Goal: Complete application form: Complete application form

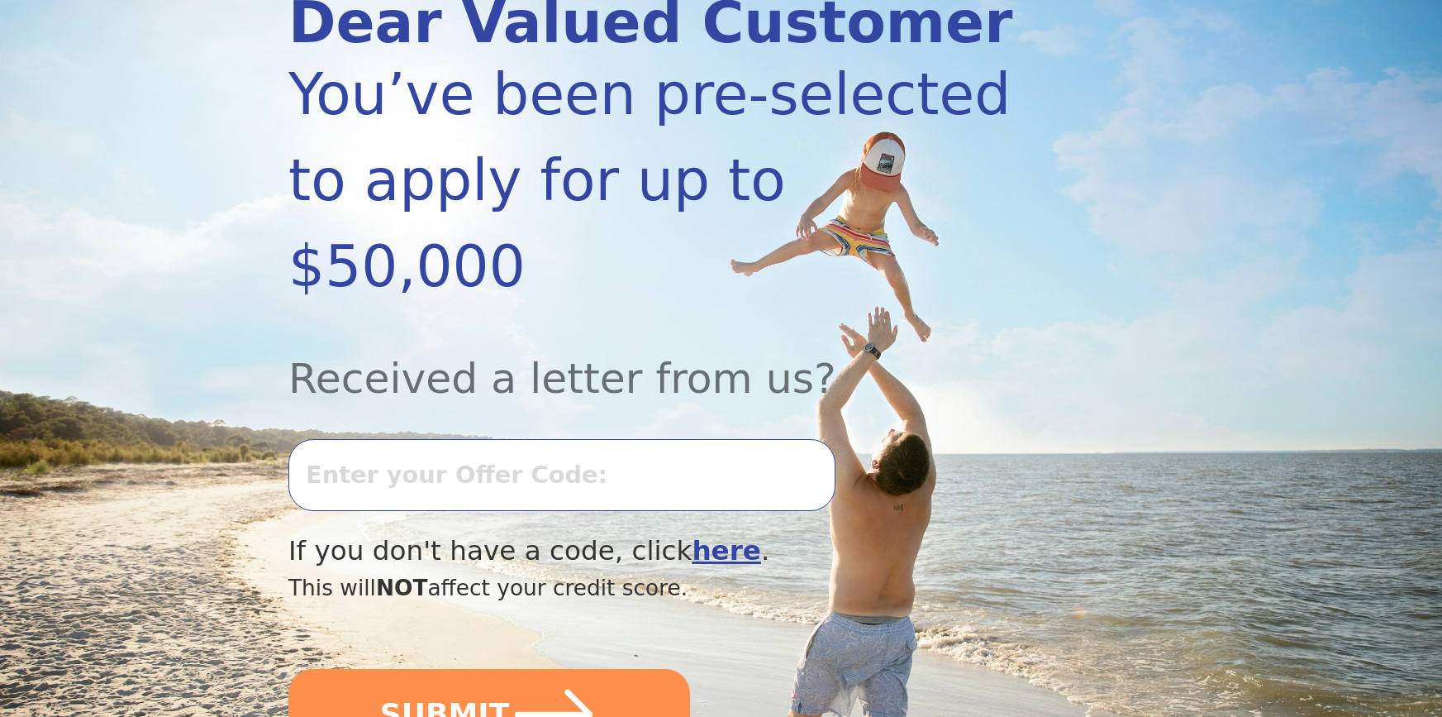
scroll to position [248, 0]
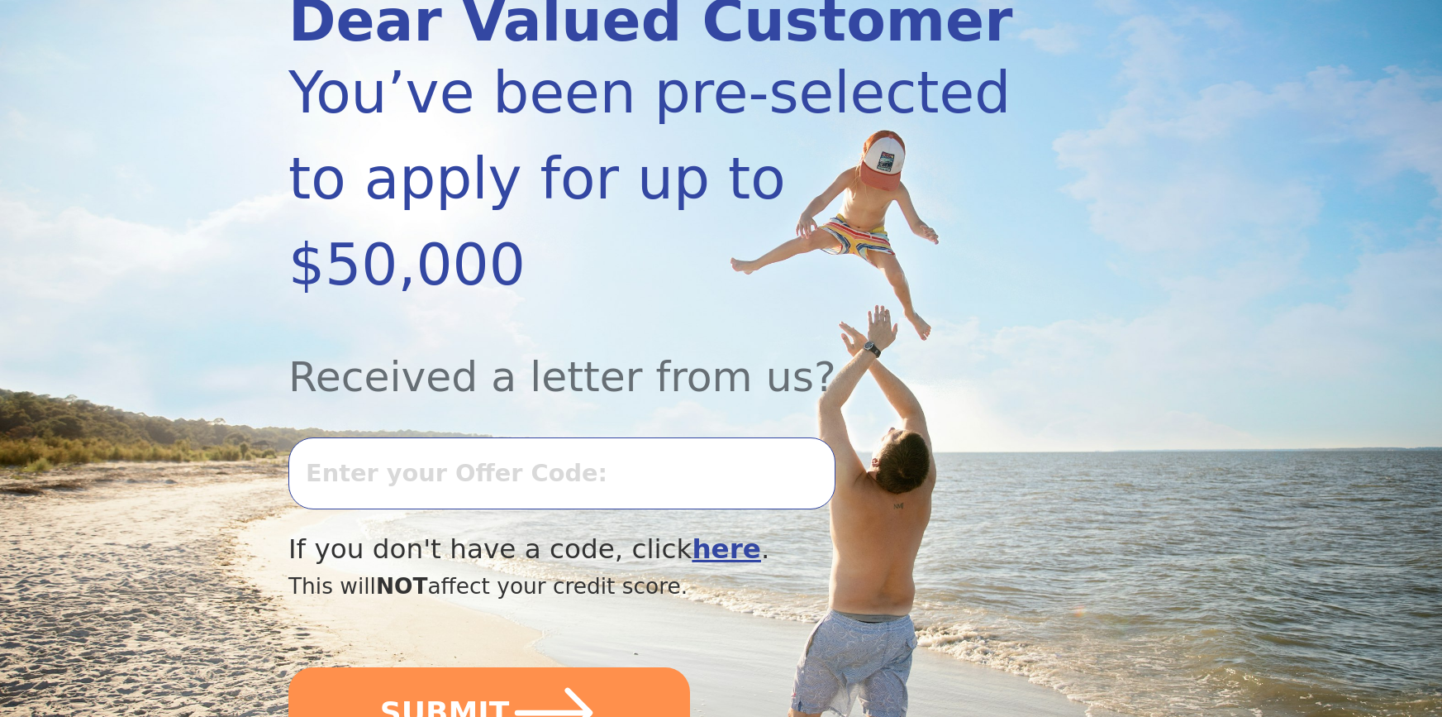
click at [478, 437] on input "text" at bounding box center [561, 472] width 547 height 71
type input "0903K-158458"
click at [288, 667] on button "SUBMIT" at bounding box center [489, 712] width 402 height 91
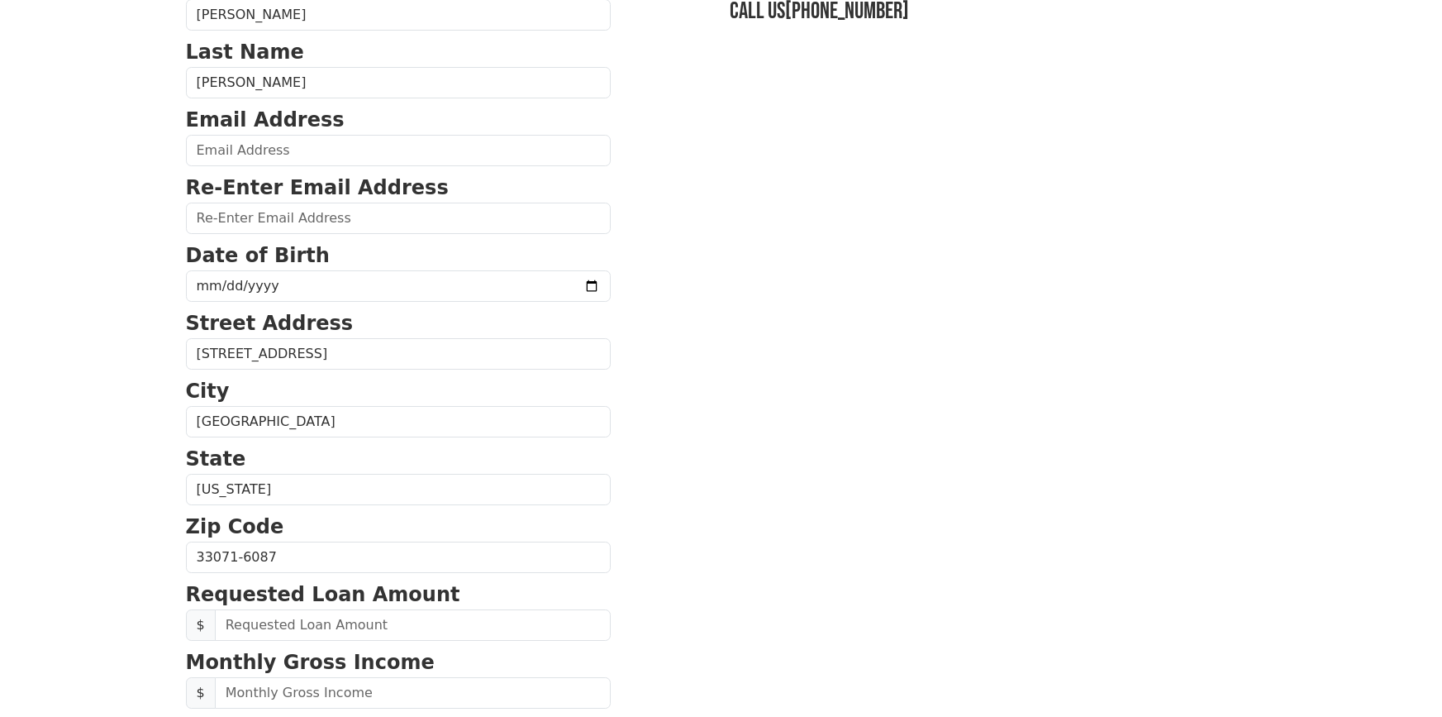
scroll to position [83, 0]
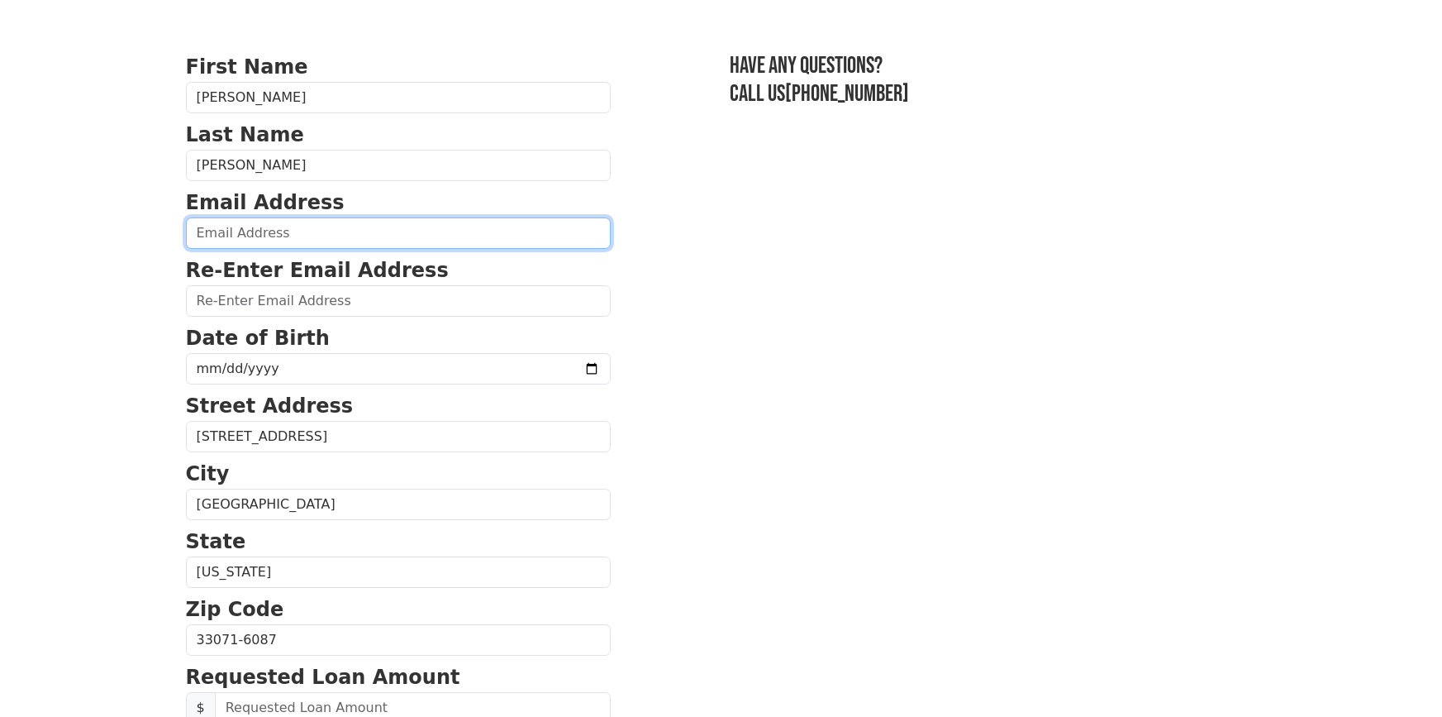
click at [294, 230] on input "email" at bounding box center [398, 232] width 425 height 31
type input "wdiaz1969@gmail.com"
type input "(954) 732-7996"
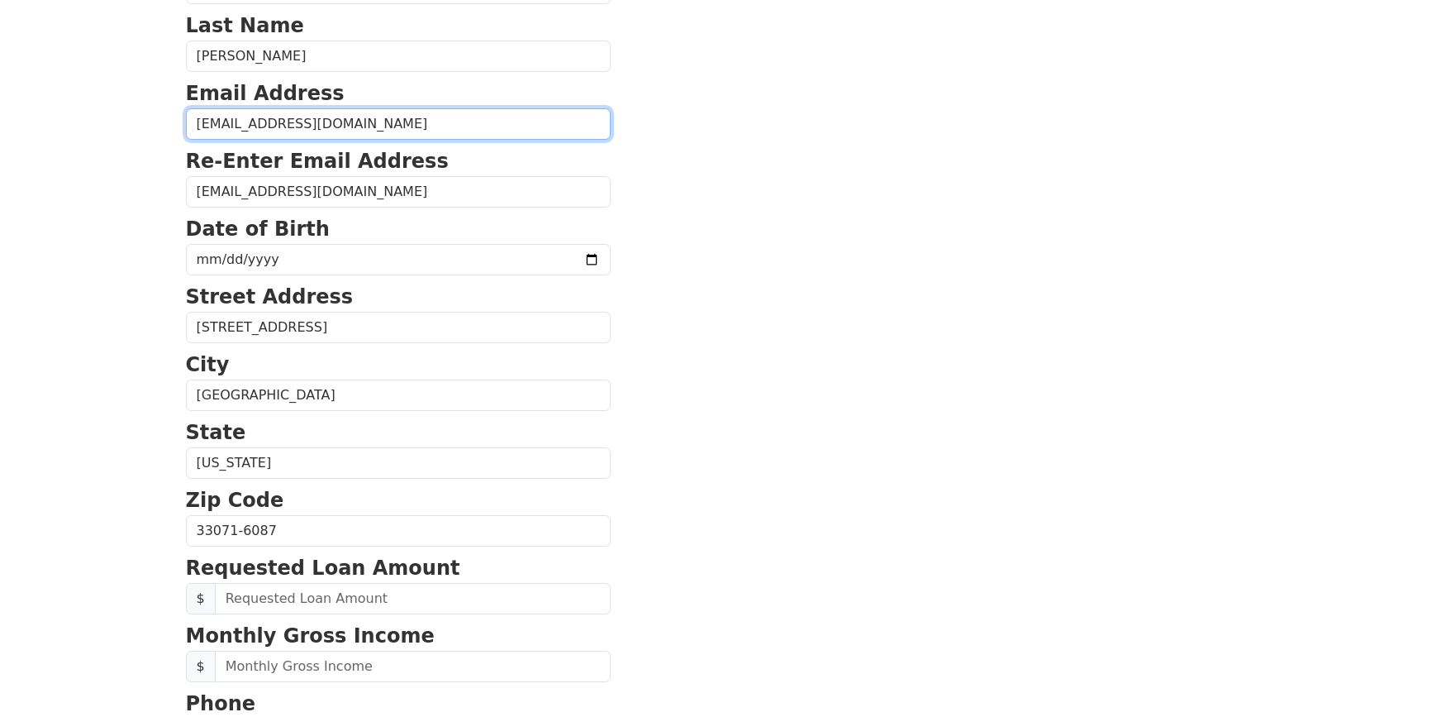
scroll to position [154, 0]
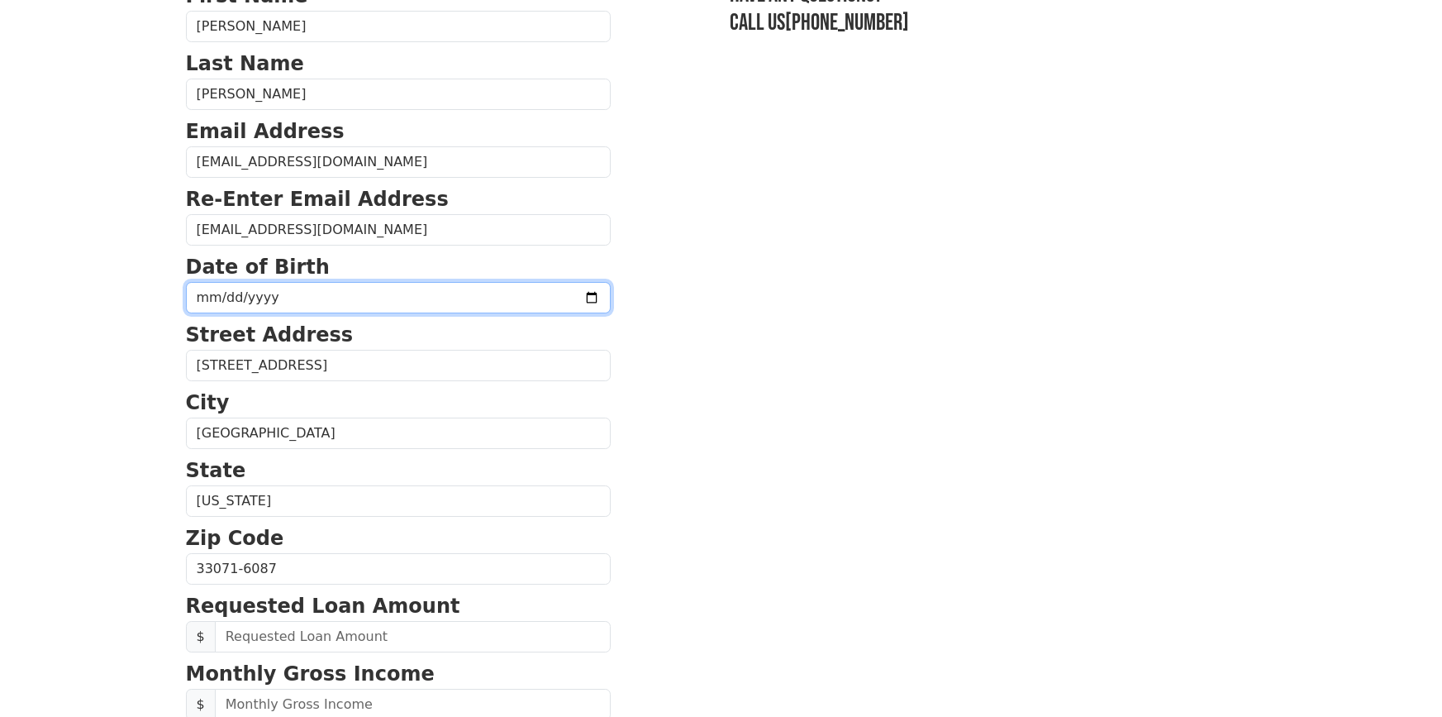
click at [403, 289] on input "date" at bounding box center [398, 297] width 425 height 31
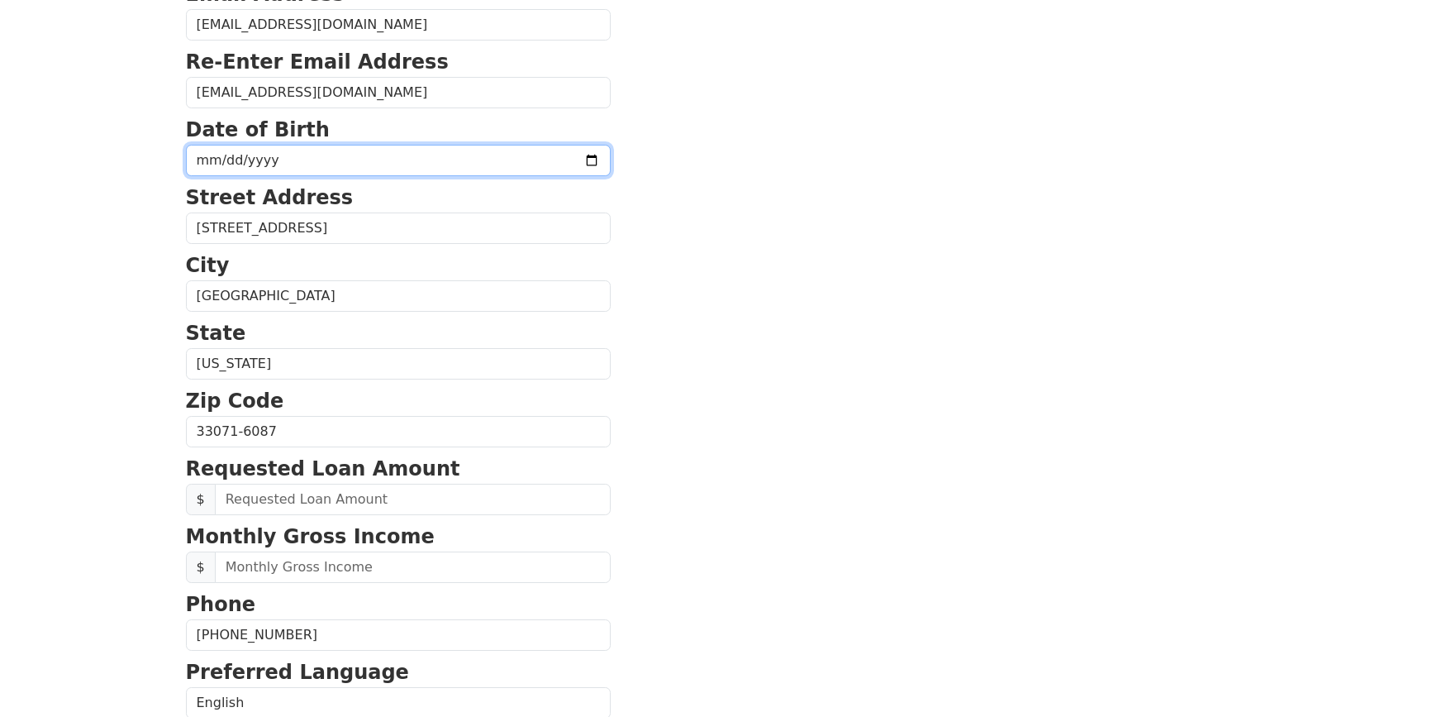
scroll to position [319, 0]
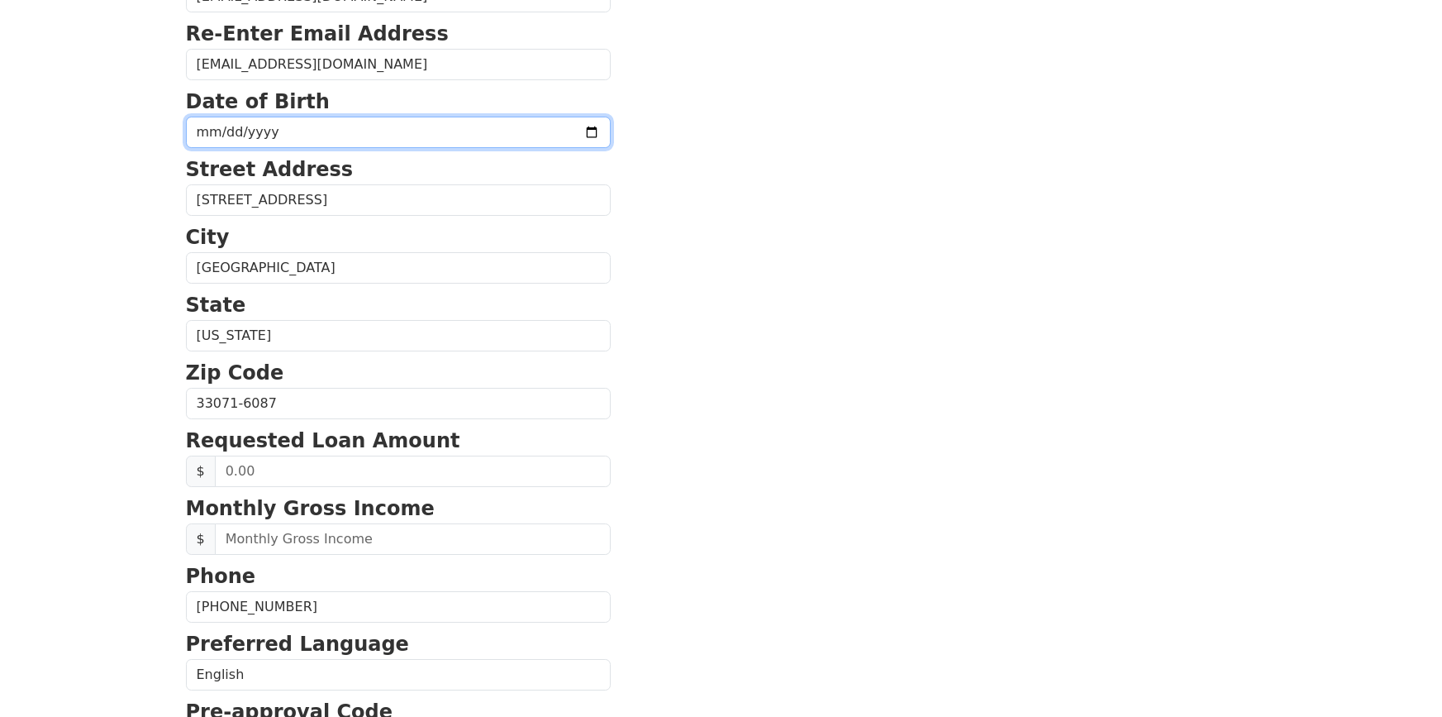
type input "196940-05-29"
type input "1969-05-29"
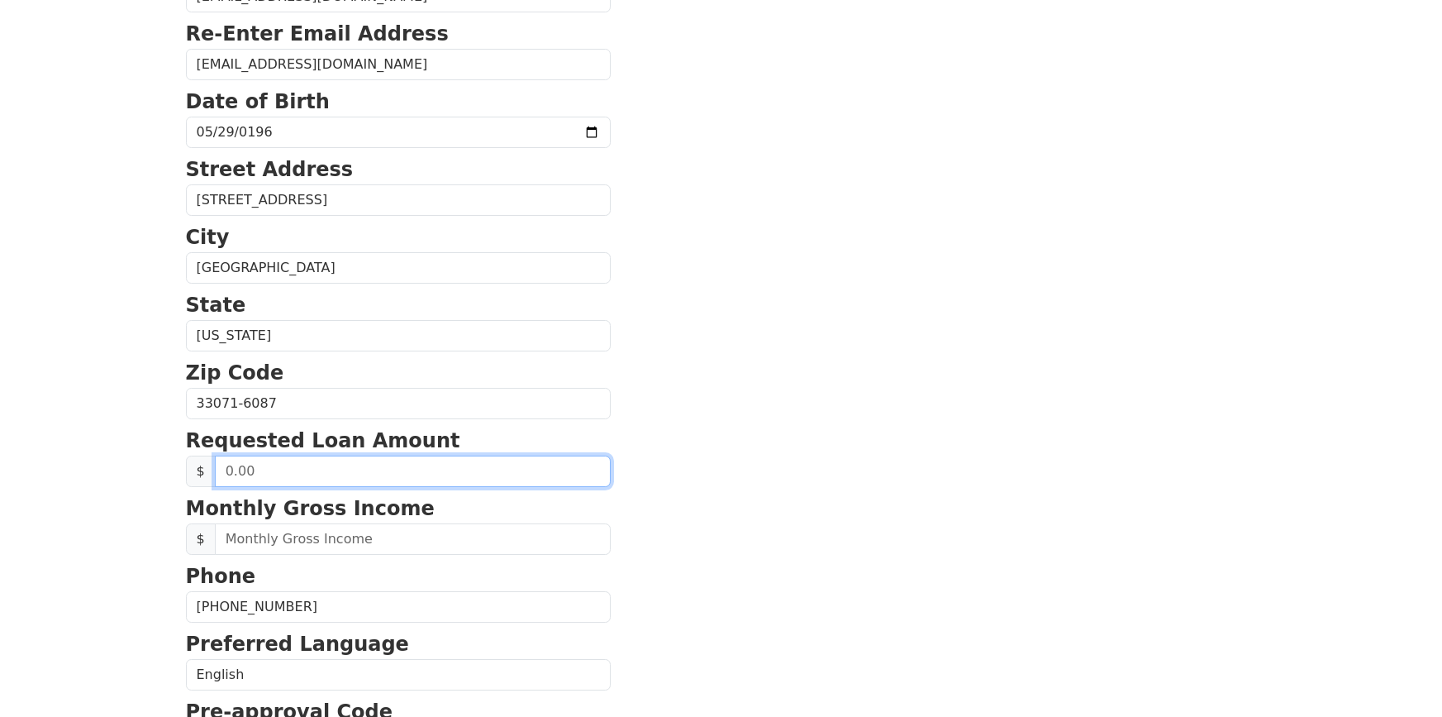
click at [240, 476] on input "text" at bounding box center [413, 470] width 396 height 31
type input "40,000.00"
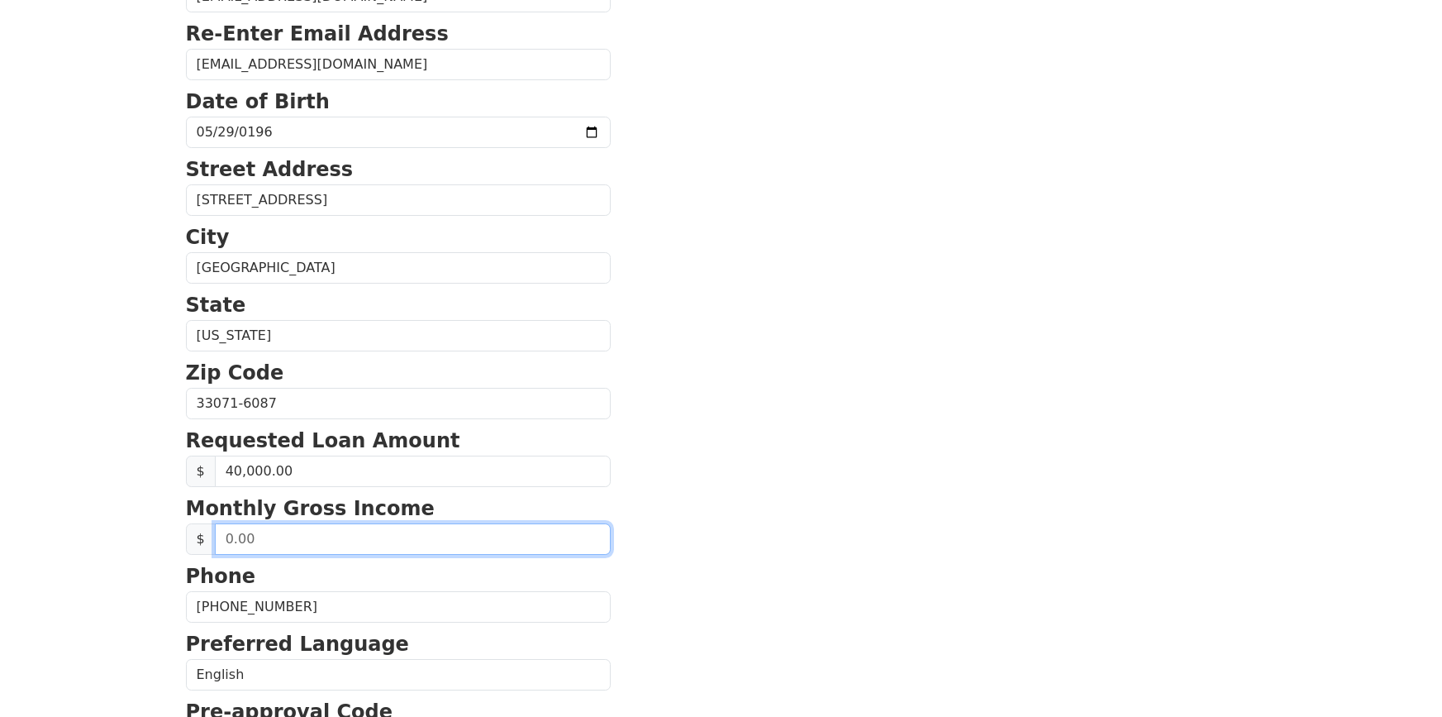
click at [266, 538] on input "text" at bounding box center [413, 538] width 396 height 31
type input "11,700.00"
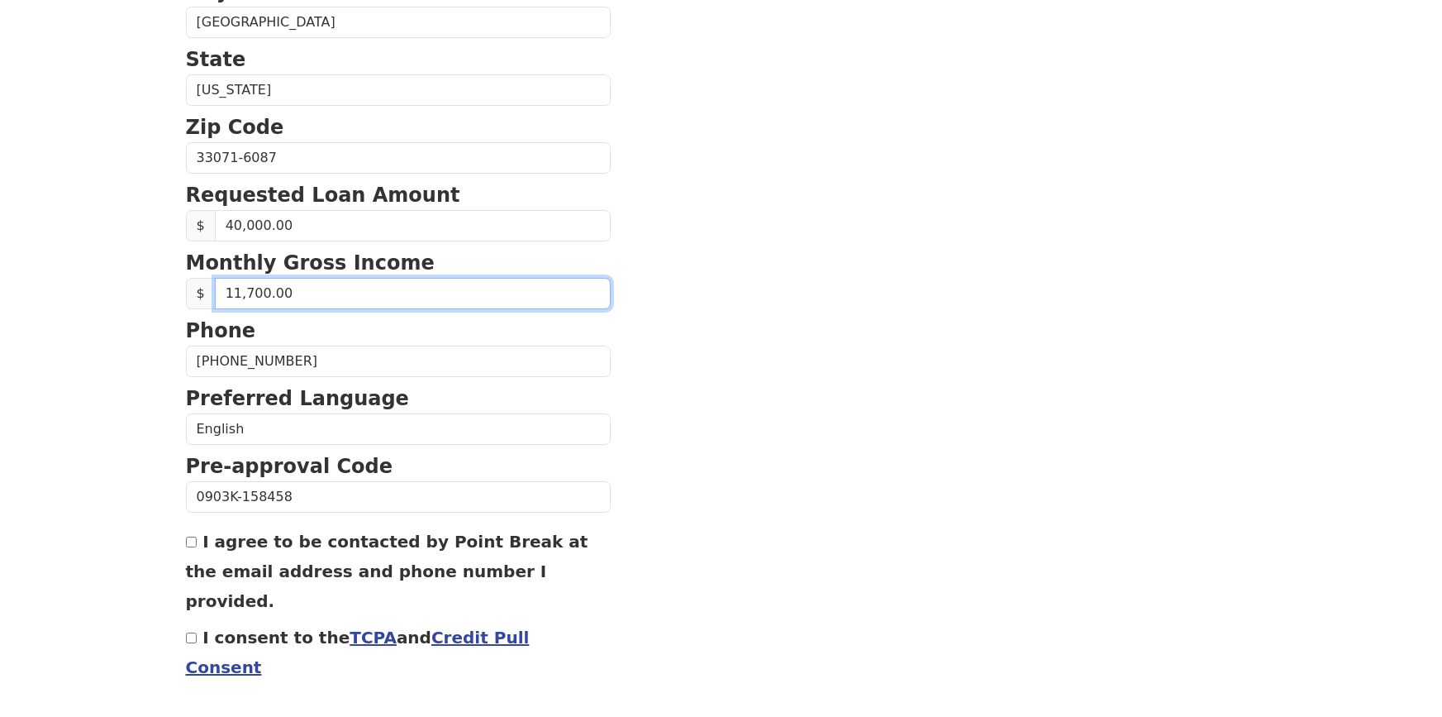
scroll to position [567, 0]
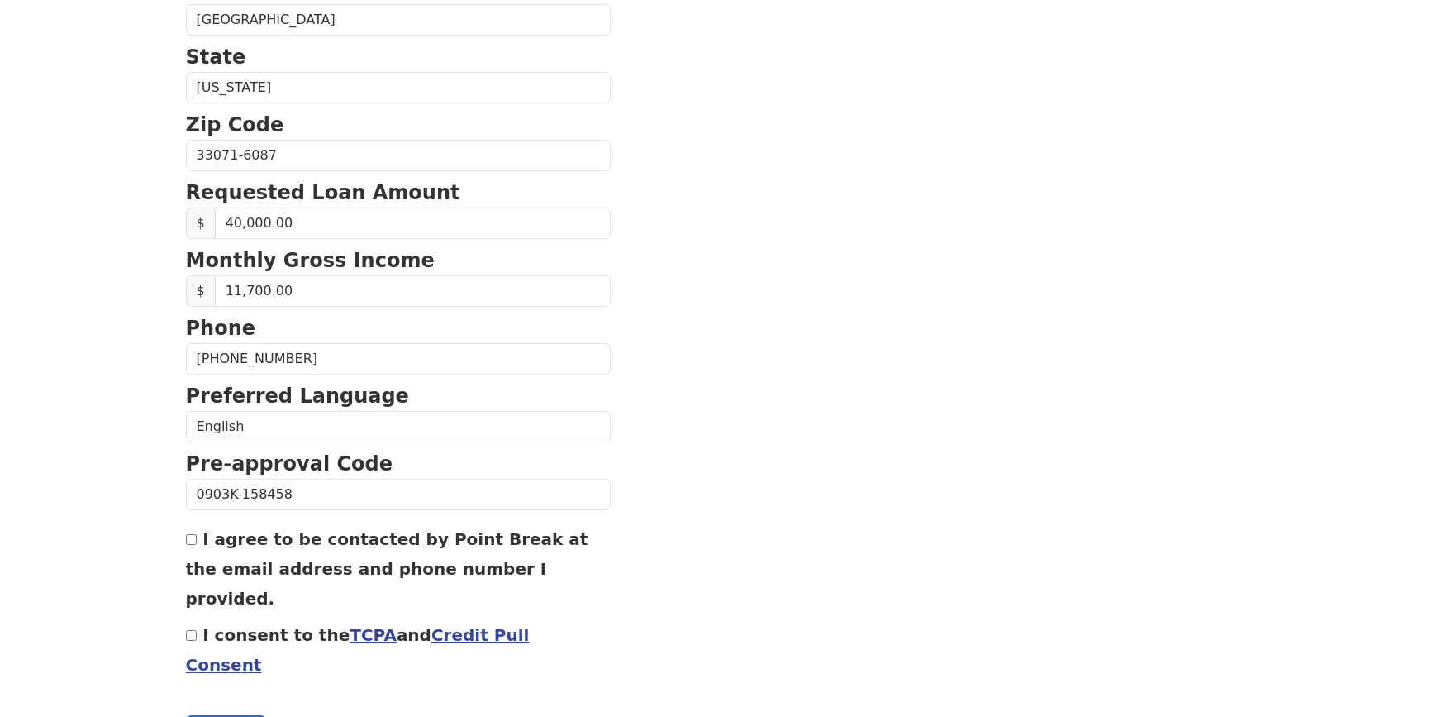
click at [192, 538] on input "I agree to be contacted by Point Break at the email address and phone number I …" at bounding box center [191, 539] width 11 height 11
checkbox input "true"
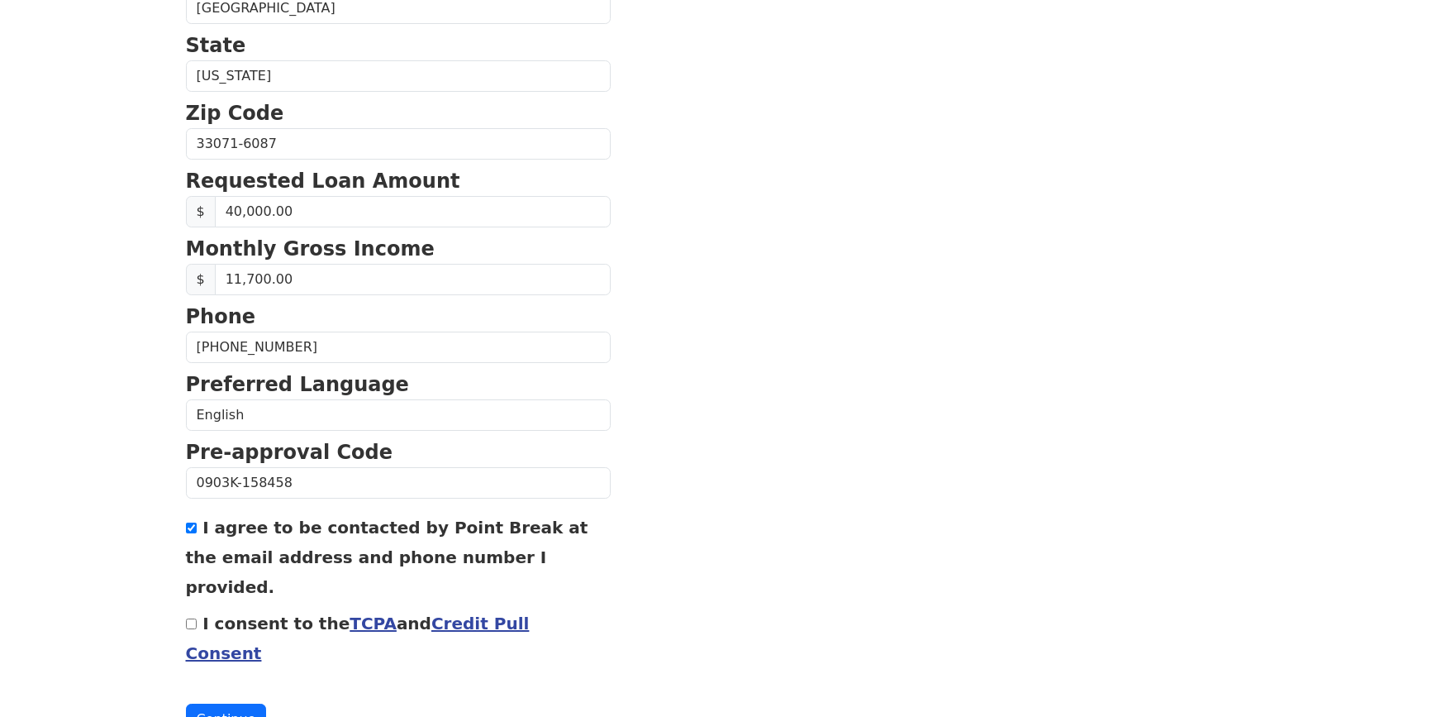
scroll to position [599, 0]
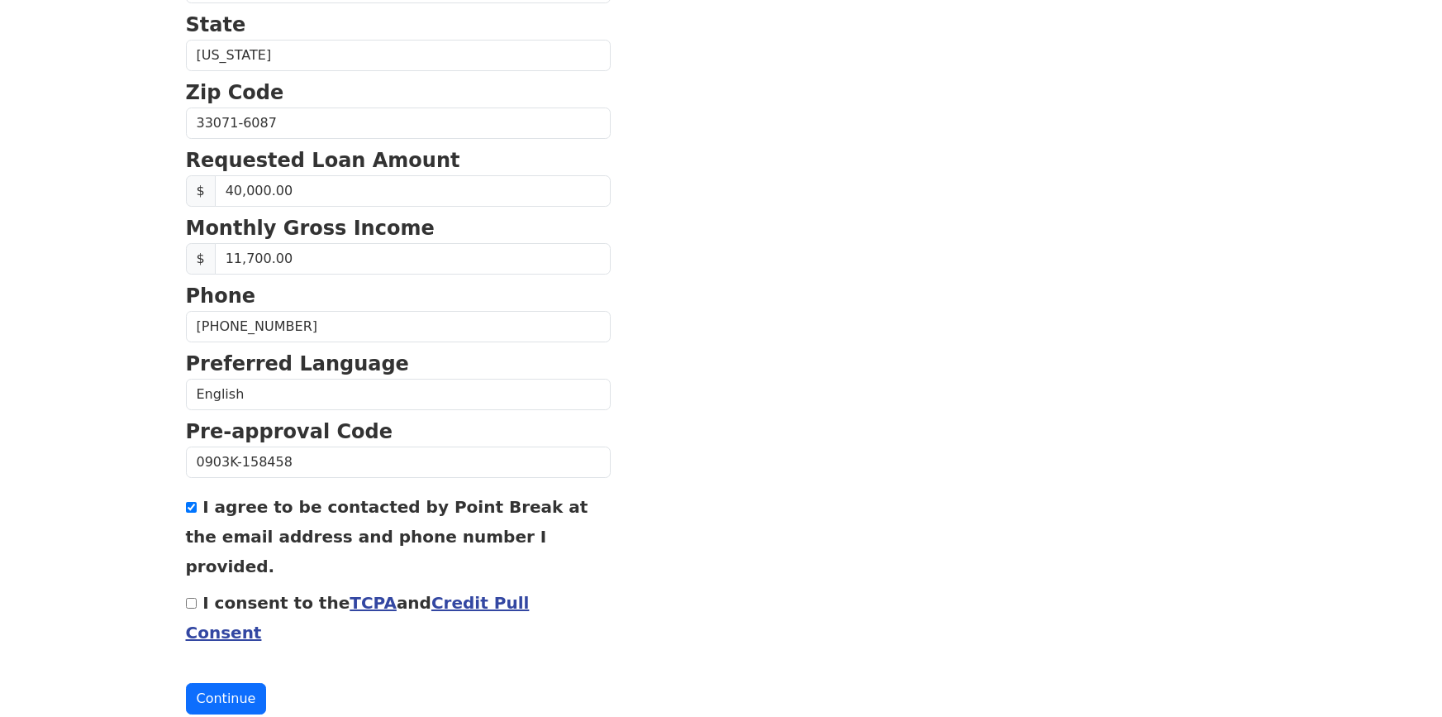
click at [192, 597] on input "I consent to the TCPA and Credit Pull Consent" at bounding box center [191, 602] width 11 height 11
checkbox input "true"
click at [231, 683] on button "Continue" at bounding box center [226, 698] width 81 height 31
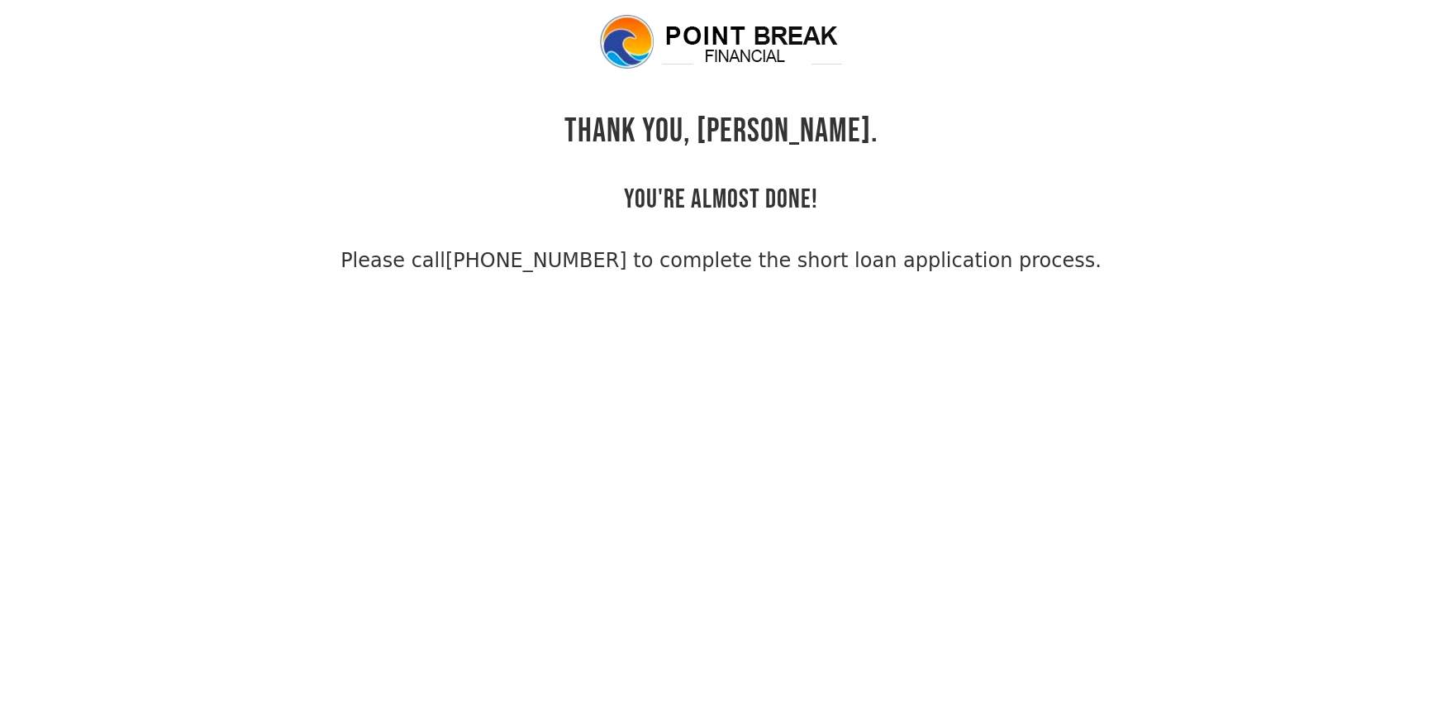
scroll to position [40, 0]
